Goal: Information Seeking & Learning: Learn about a topic

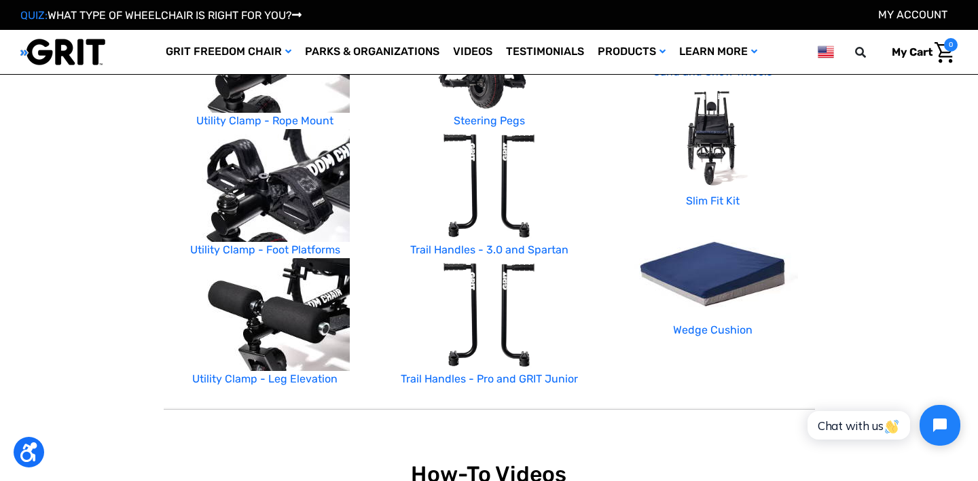
scroll to position [685, 0]
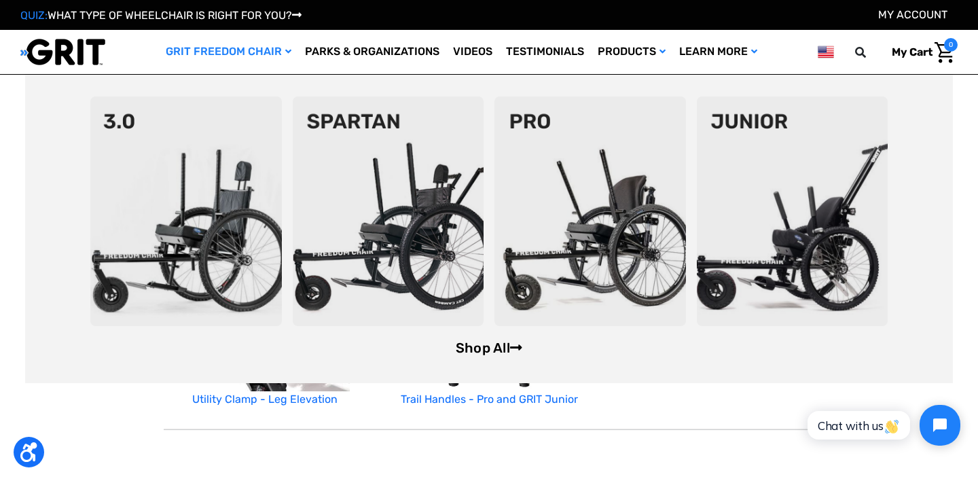
click at [465, 352] on link "Shop All" at bounding box center [489, 348] width 67 height 16
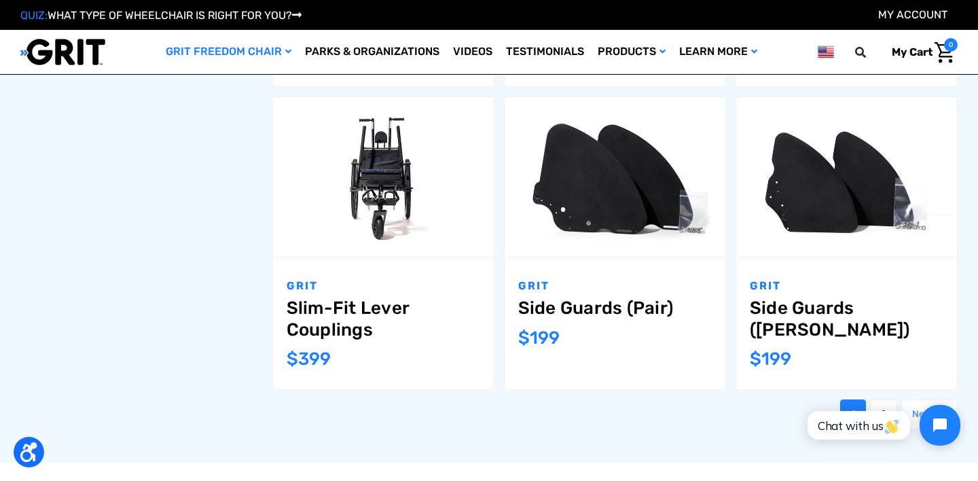
scroll to position [1463, 0]
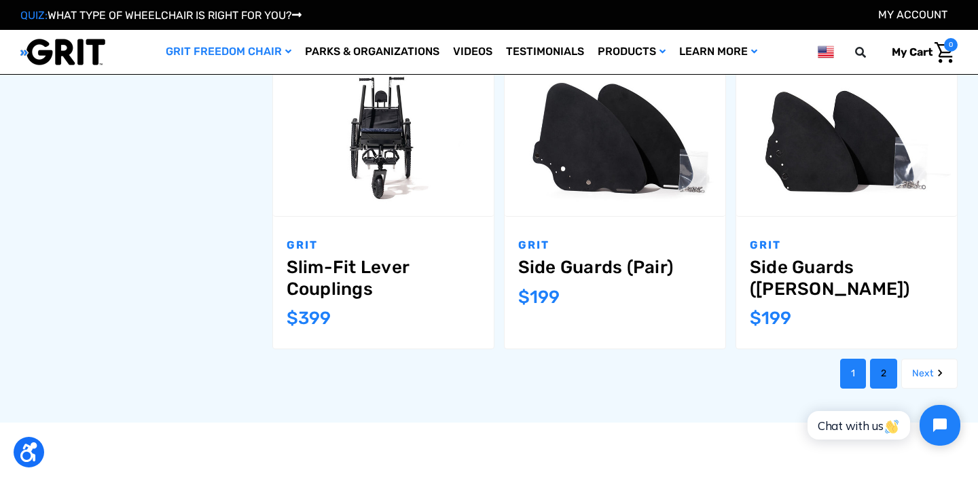
click at [884, 359] on link "2" at bounding box center [883, 374] width 27 height 30
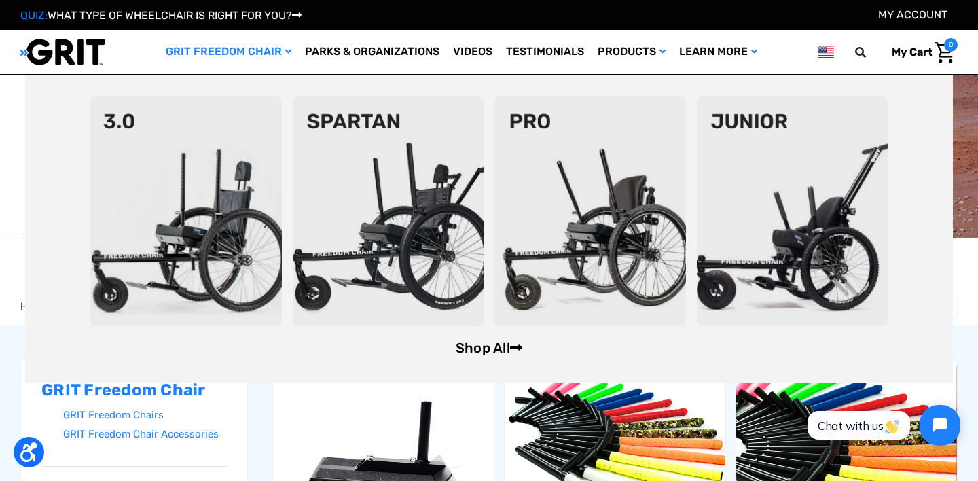
click at [467, 342] on link "Shop All" at bounding box center [489, 348] width 67 height 16
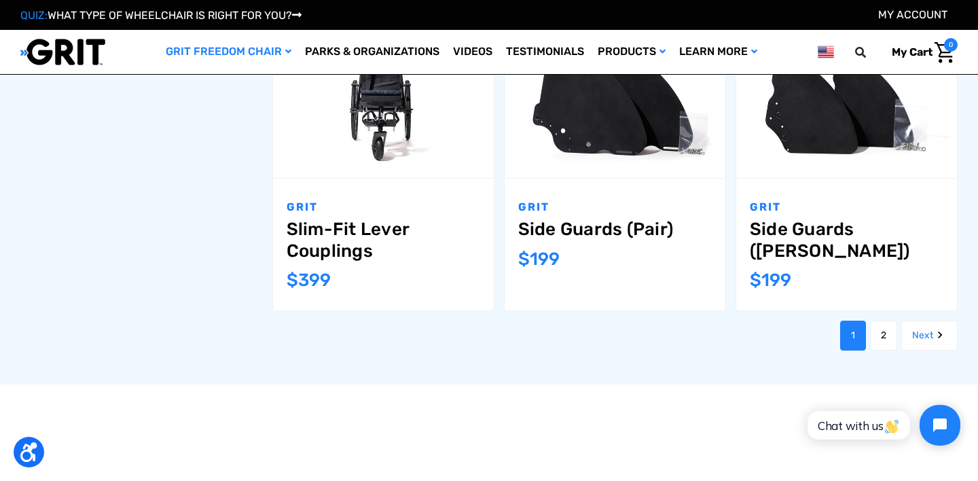
scroll to position [1581, 0]
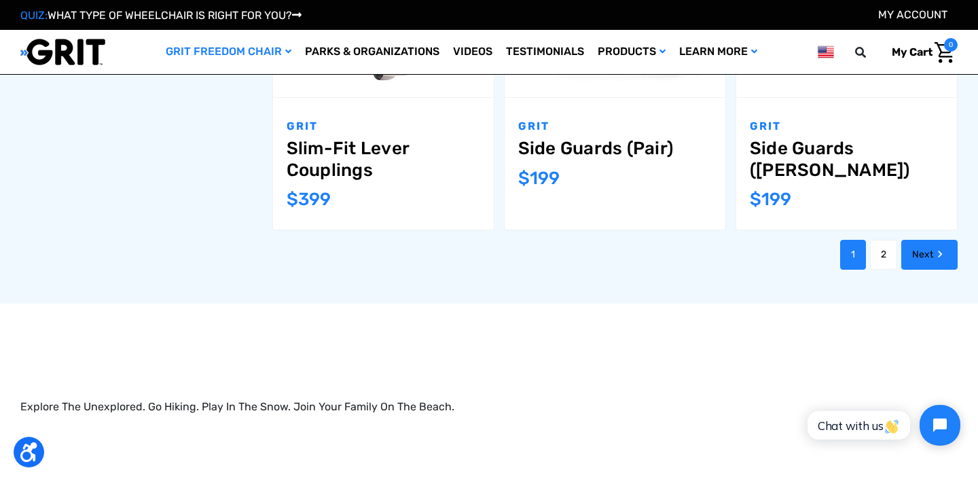
click at [931, 240] on link "Next" at bounding box center [929, 255] width 56 height 30
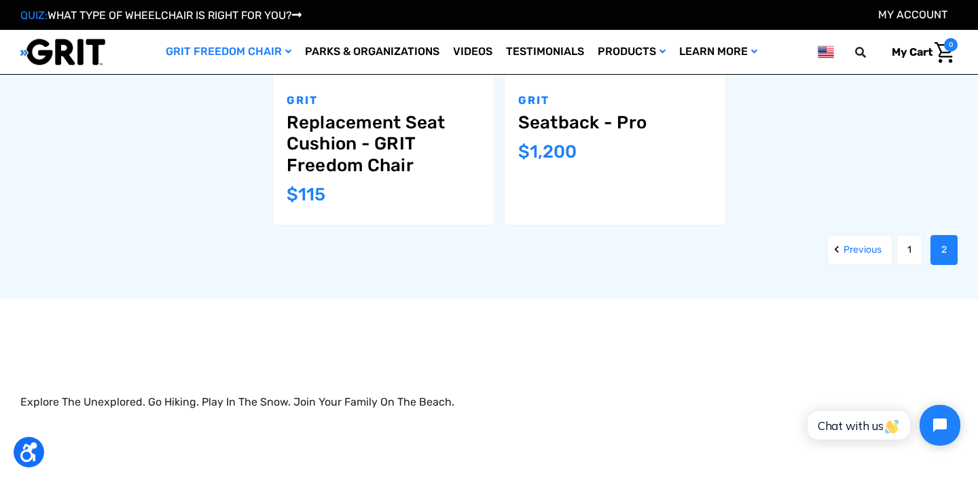
scroll to position [1580, 0]
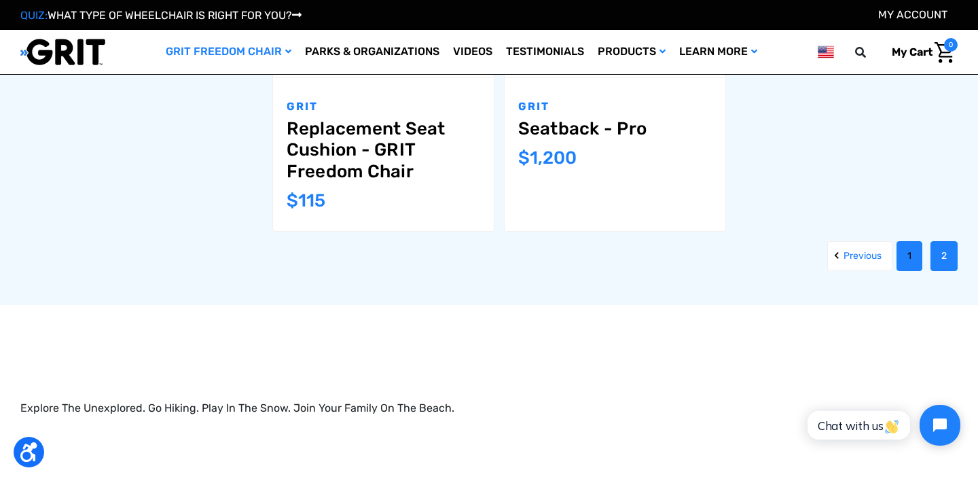
click at [908, 261] on link "1" at bounding box center [910, 256] width 26 height 30
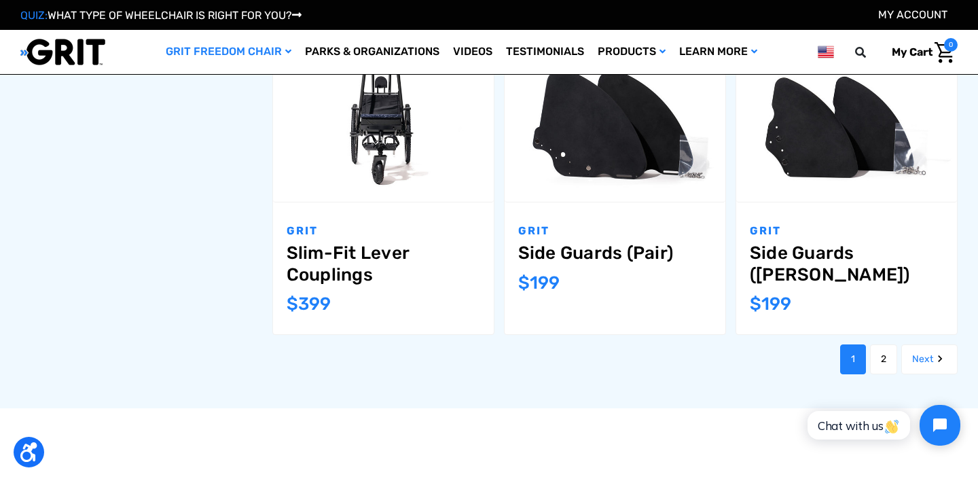
scroll to position [1486, 0]
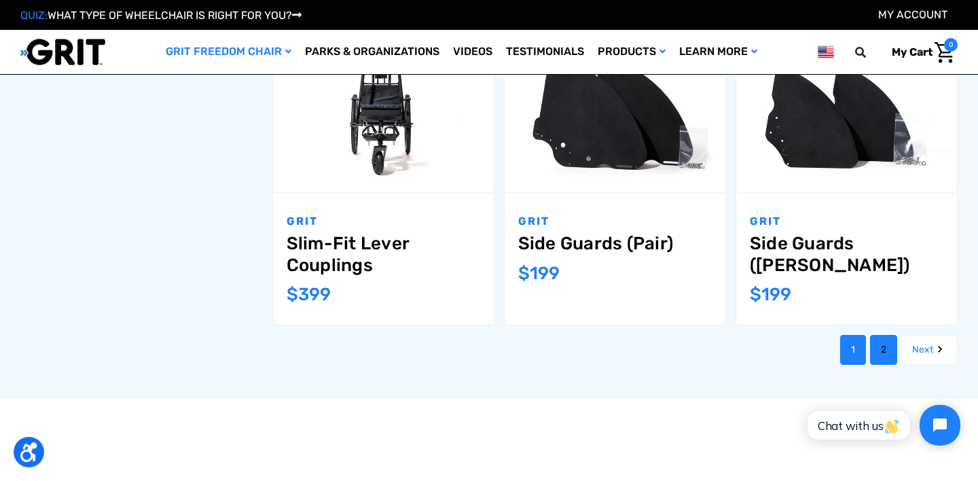
click at [886, 335] on link "2" at bounding box center [883, 350] width 27 height 30
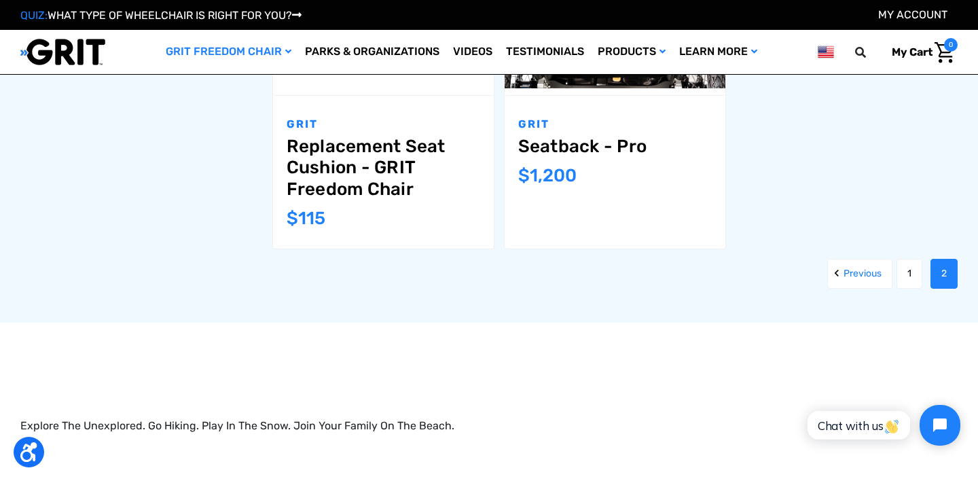
scroll to position [1568, 0]
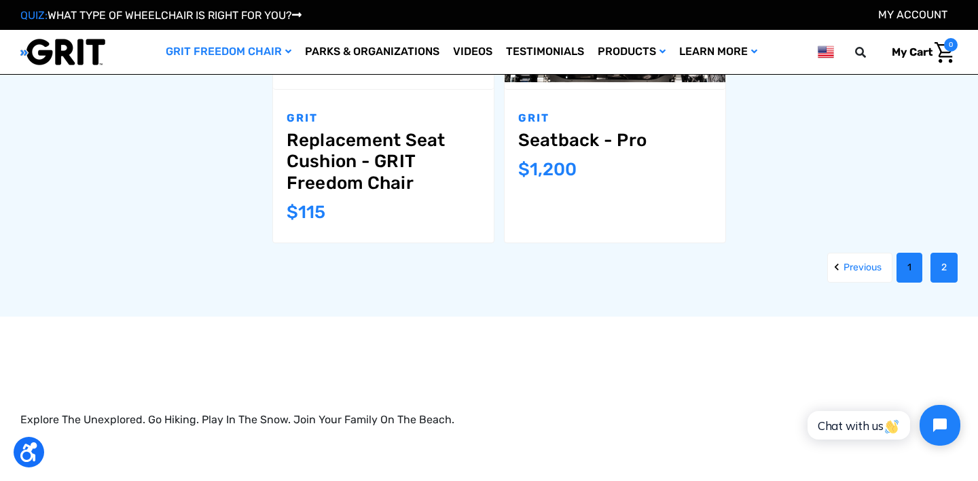
click at [913, 259] on link "1" at bounding box center [910, 268] width 26 height 30
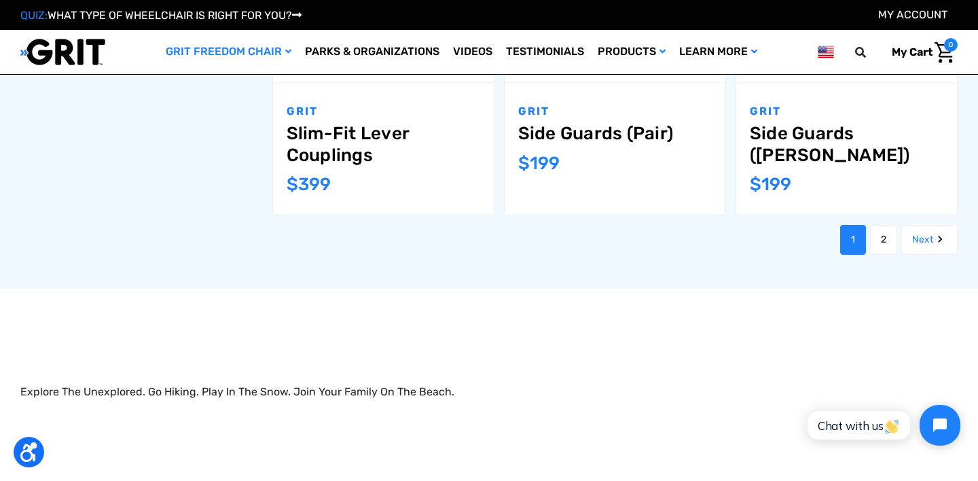
scroll to position [1618, 0]
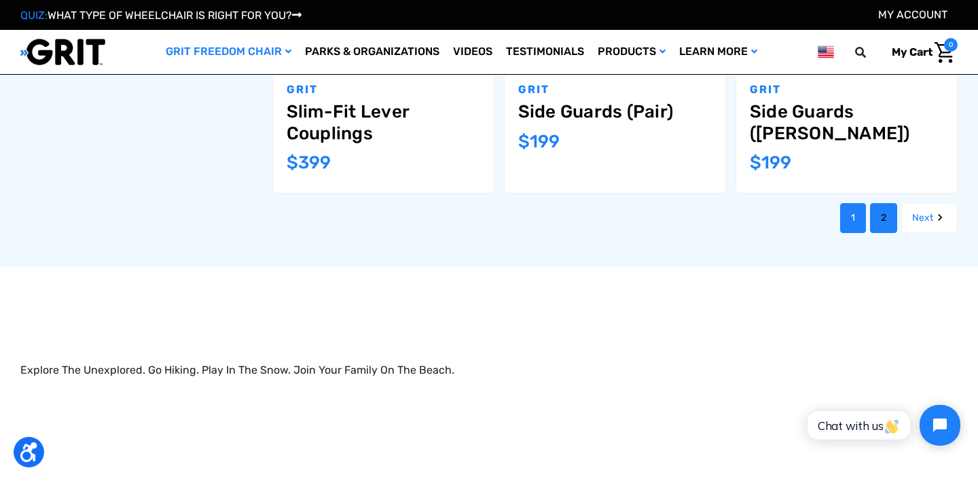
click at [876, 203] on link "2" at bounding box center [883, 218] width 27 height 30
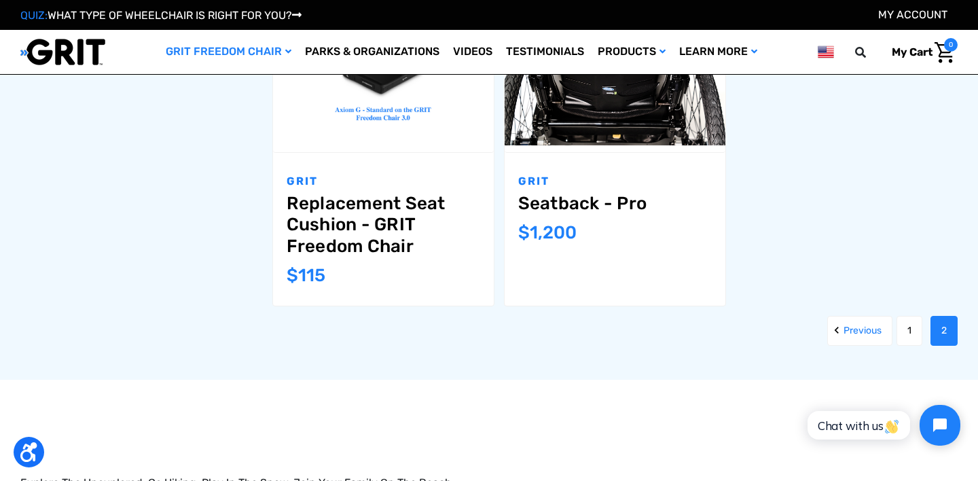
scroll to position [1524, 0]
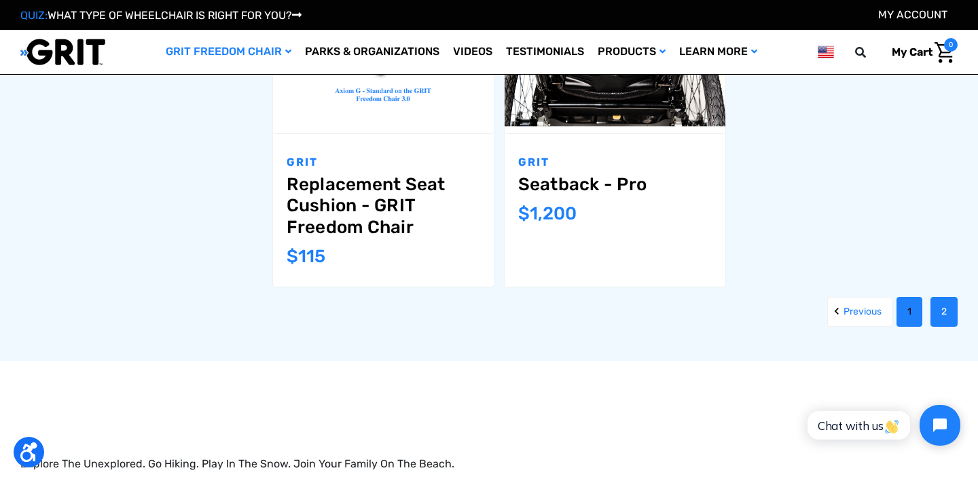
click at [905, 302] on link "1" at bounding box center [910, 312] width 26 height 30
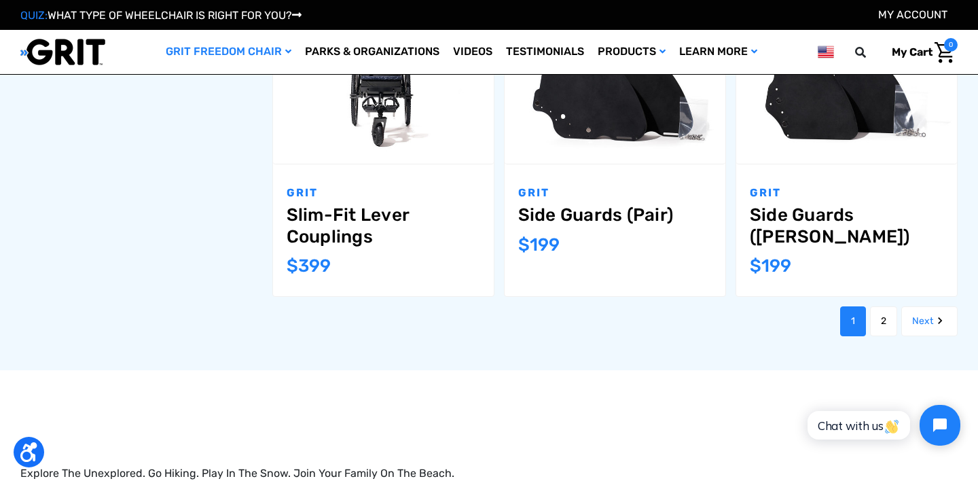
scroll to position [1546, 0]
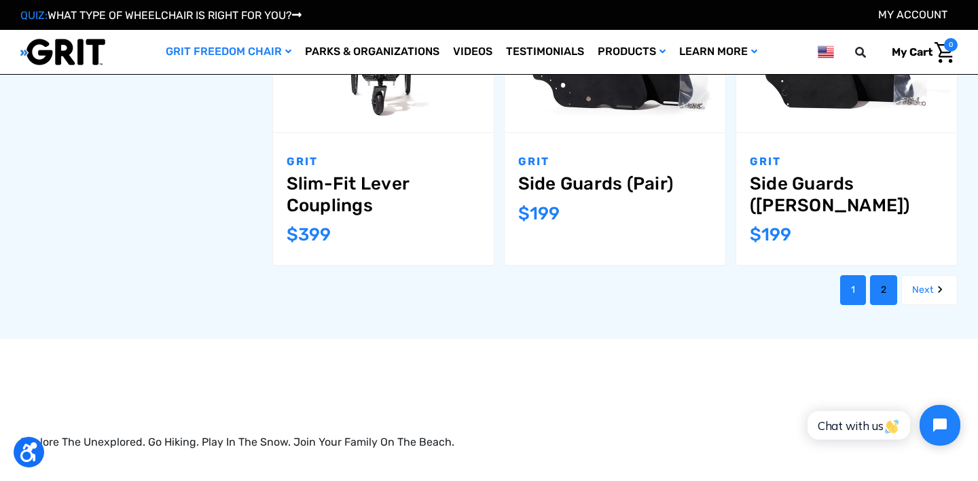
click at [872, 275] on link "2" at bounding box center [883, 290] width 27 height 30
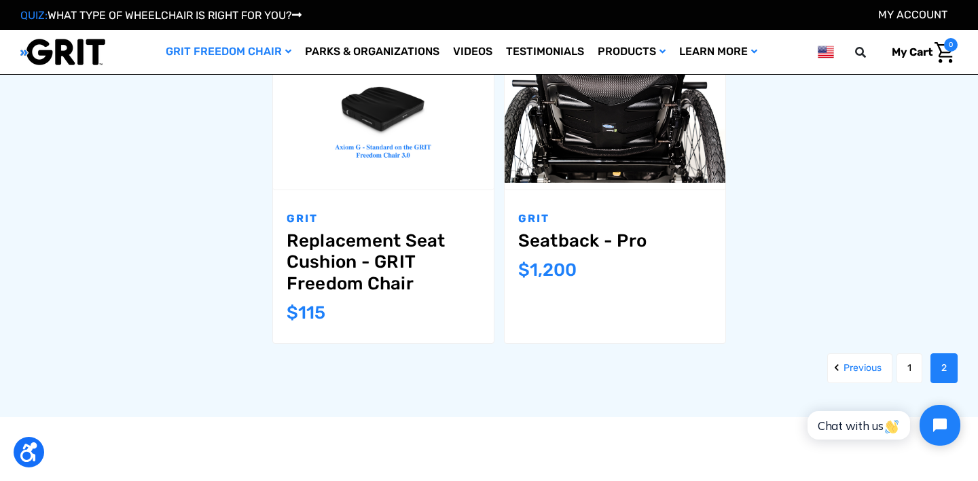
scroll to position [1513, 0]
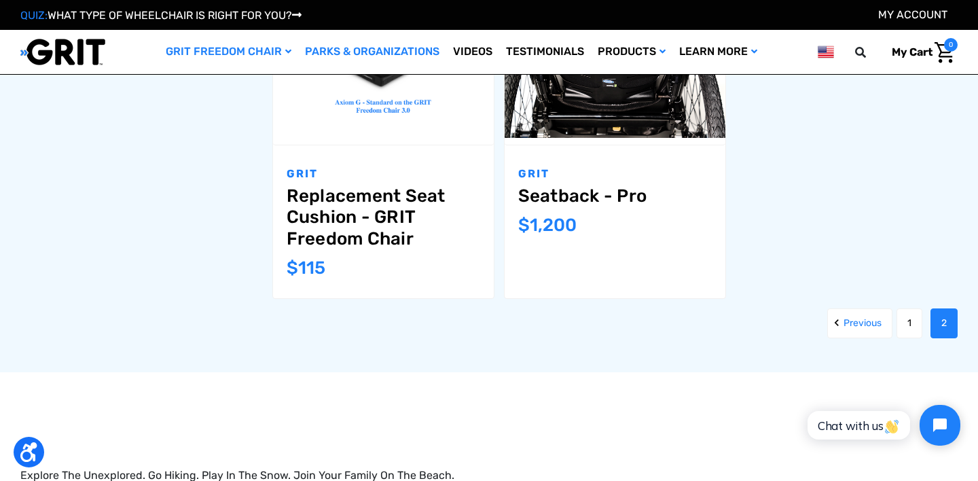
click at [385, 54] on link "Parks & Organizations" at bounding box center [372, 52] width 148 height 44
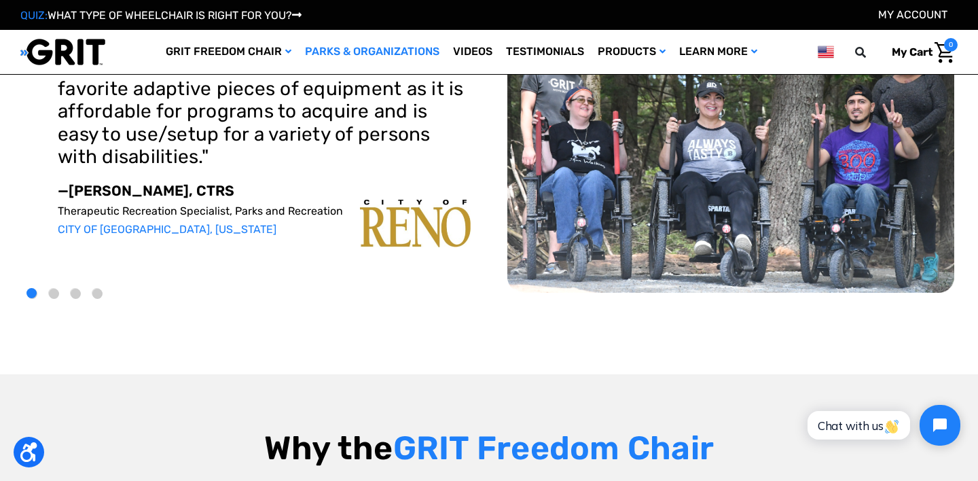
scroll to position [62, 0]
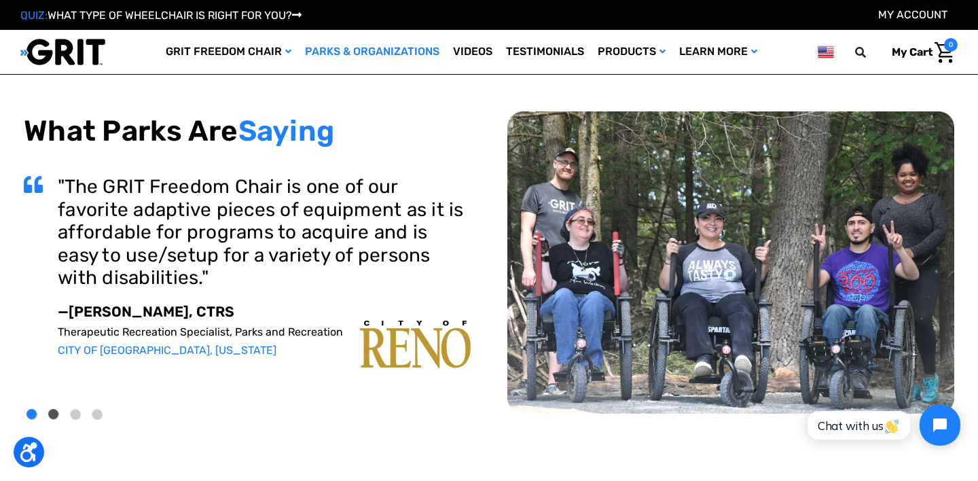
click at [51, 412] on button "2" at bounding box center [54, 415] width 10 height 10
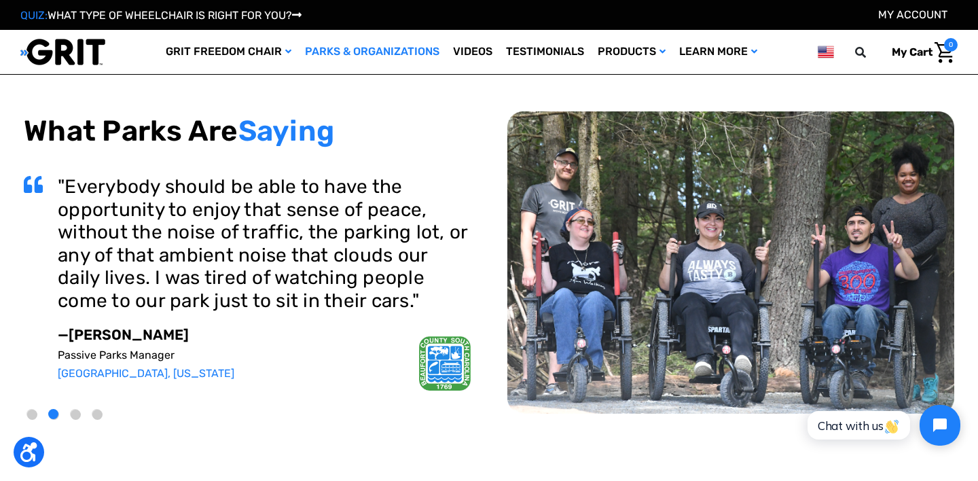
click at [69, 416] on li "3" at bounding box center [78, 414] width 22 height 22
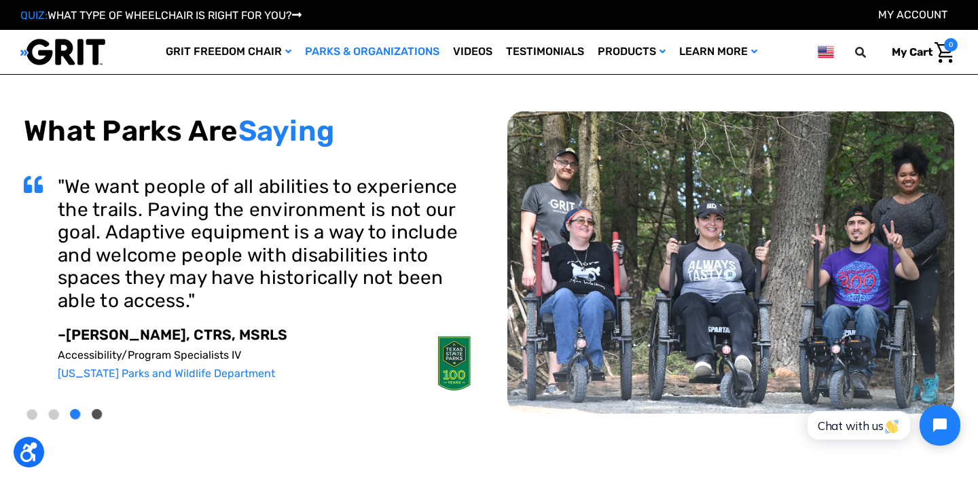
click at [99, 411] on button "4" at bounding box center [97, 415] width 10 height 10
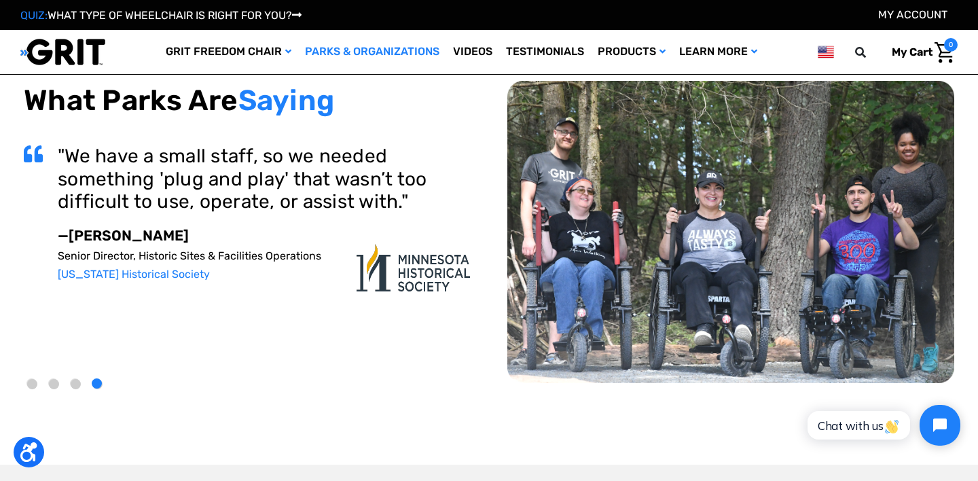
scroll to position [0, 0]
